Goal: Check status: Check status

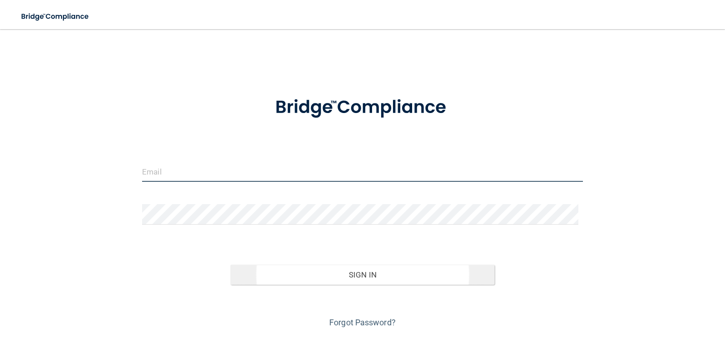
type input "[EMAIL_ADDRESS][DOMAIN_NAME]"
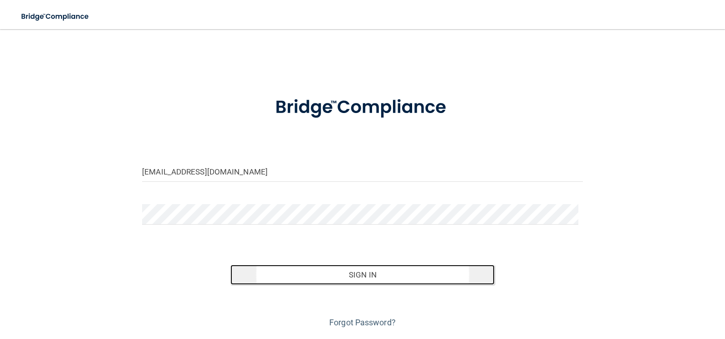
click at [328, 270] on button "Sign In" at bounding box center [362, 275] width 265 height 20
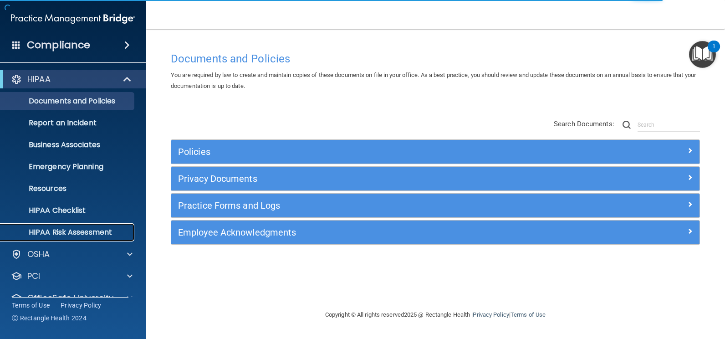
click at [72, 228] on p "HIPAA Risk Assessment" at bounding box center [68, 232] width 124 height 9
